Goal: Check status: Check status

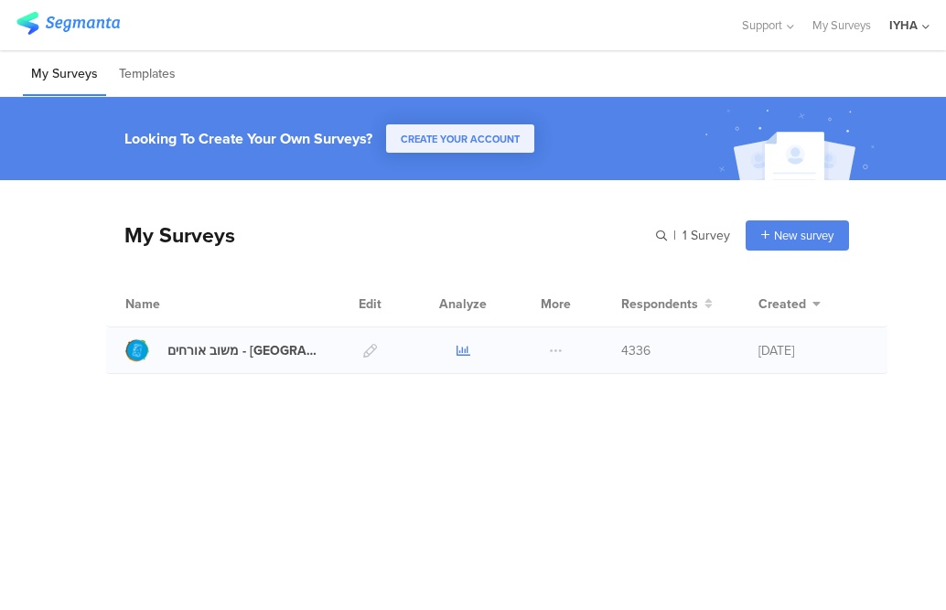
click at [458, 351] on icon at bounding box center [464, 351] width 14 height 14
